Goal: Find specific page/section: Find specific page/section

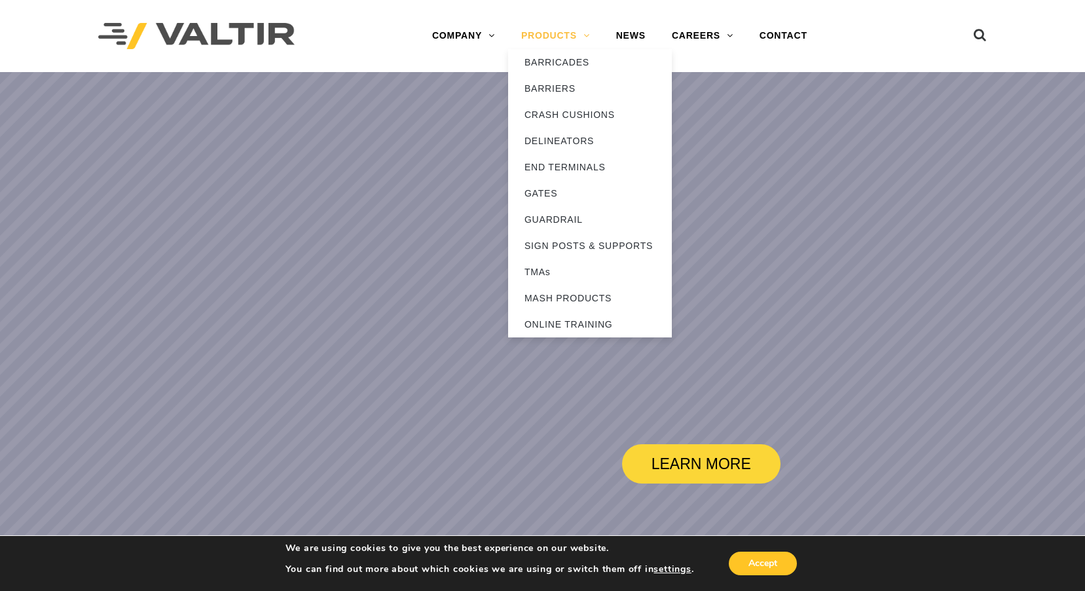
click at [576, 41] on link "PRODUCTS" at bounding box center [555, 36] width 95 height 26
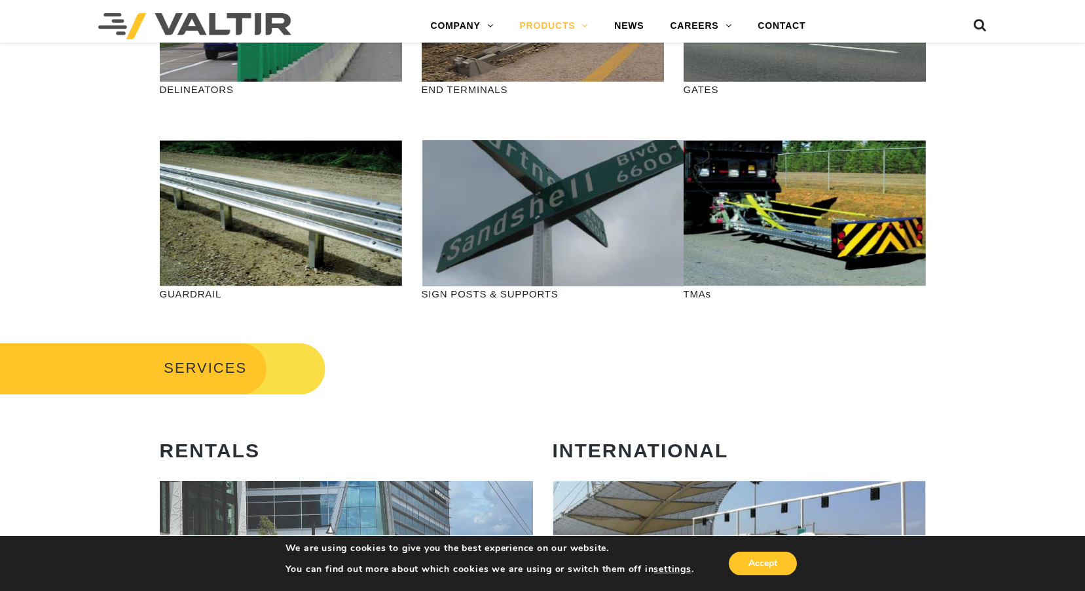
scroll to position [458, 0]
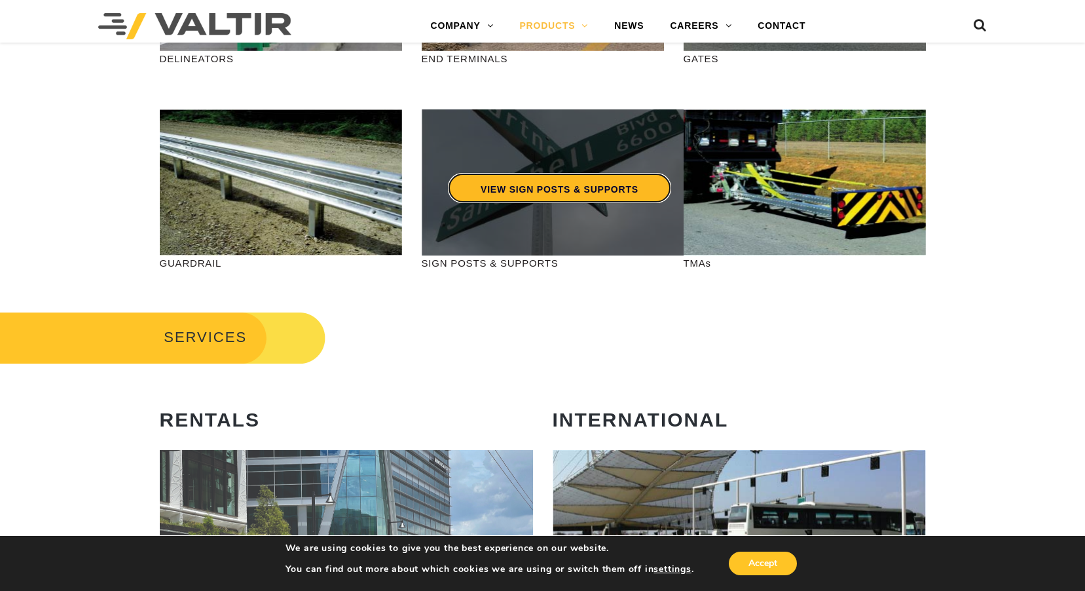
click at [521, 198] on link "VIEW SIGN POSTS & SUPPORTS" at bounding box center [559, 188] width 223 height 30
